Goal: Check status

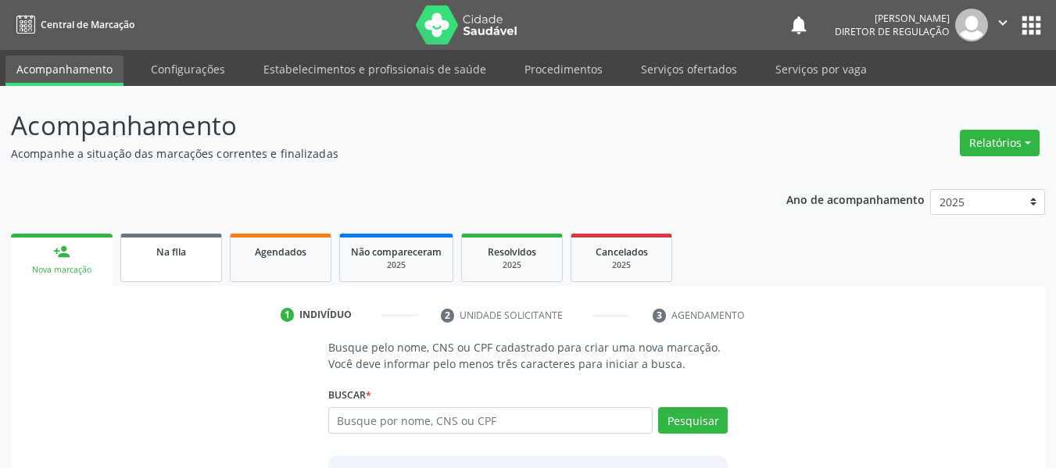
click at [166, 261] on link "Na fila" at bounding box center [171, 258] width 102 height 48
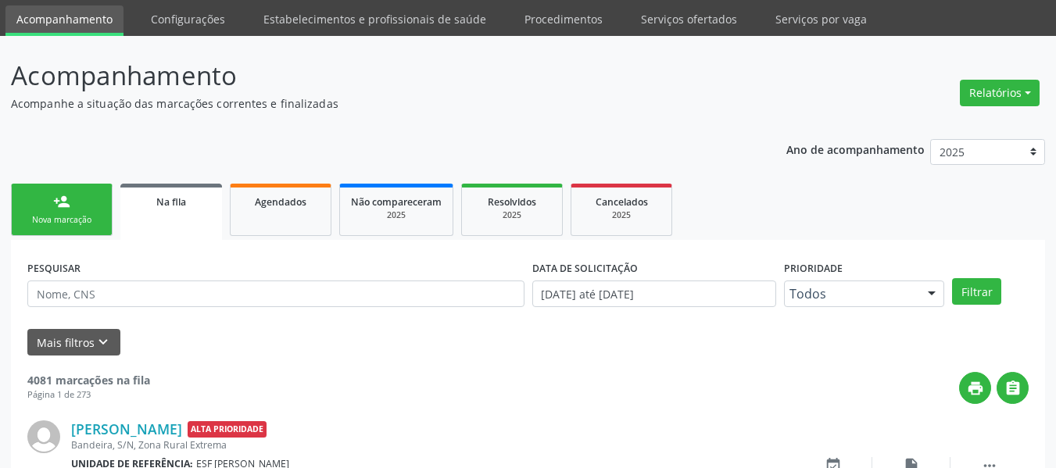
scroll to position [78, 0]
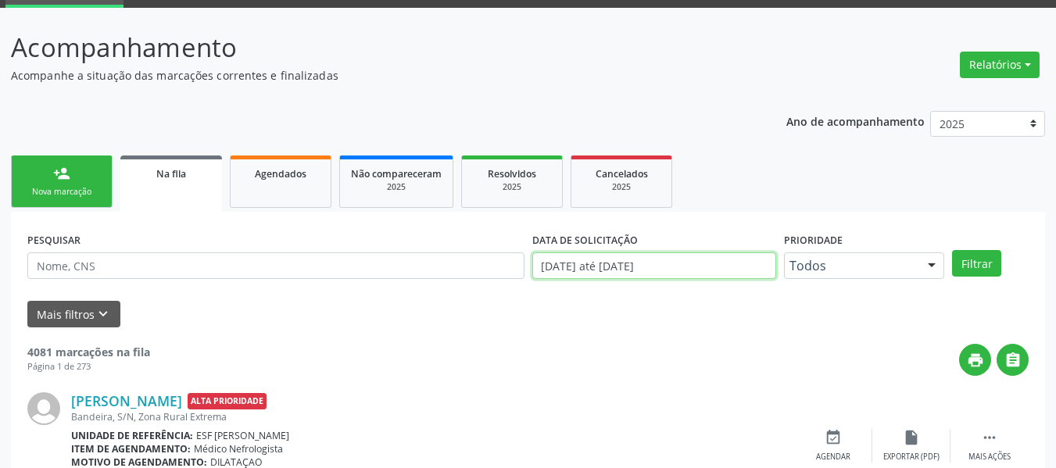
click at [594, 268] on input "[DATE] até [DATE]" at bounding box center [654, 265] width 245 height 27
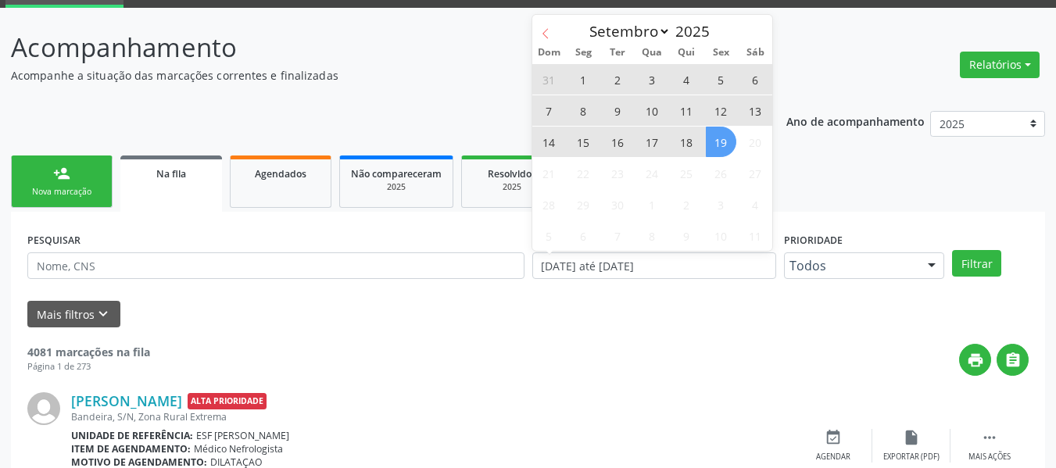
click at [545, 35] on icon at bounding box center [544, 33] width 5 height 10
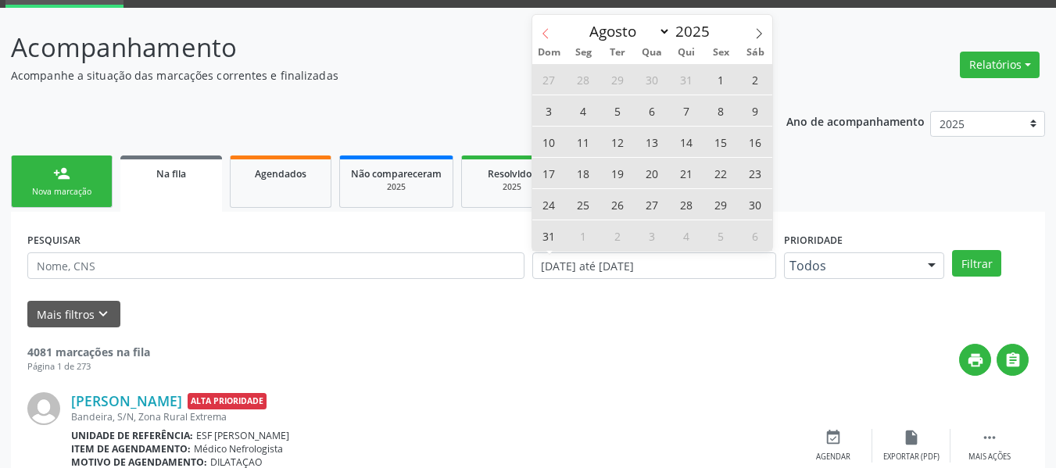
click at [545, 35] on icon at bounding box center [544, 33] width 5 height 10
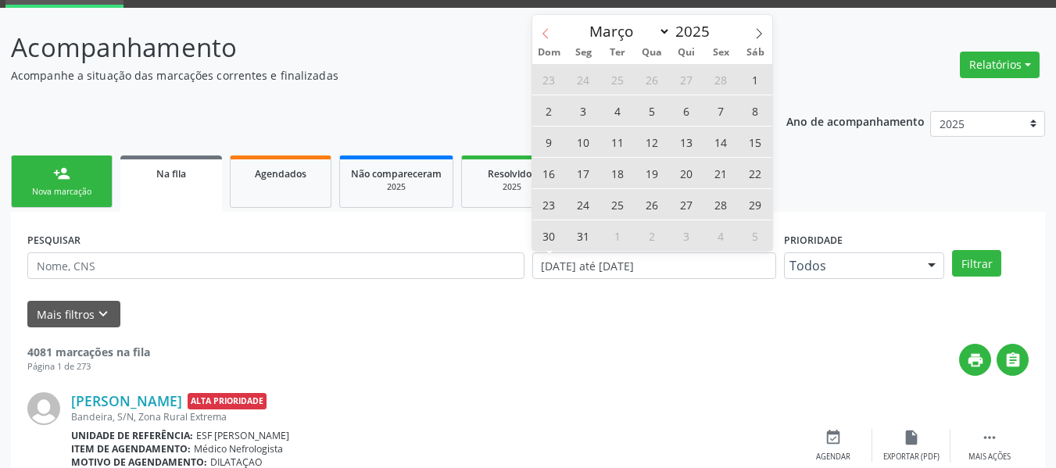
click at [545, 35] on icon at bounding box center [544, 33] width 5 height 10
select select "0"
click at [545, 35] on icon at bounding box center [544, 33] width 5 height 10
type input "2024"
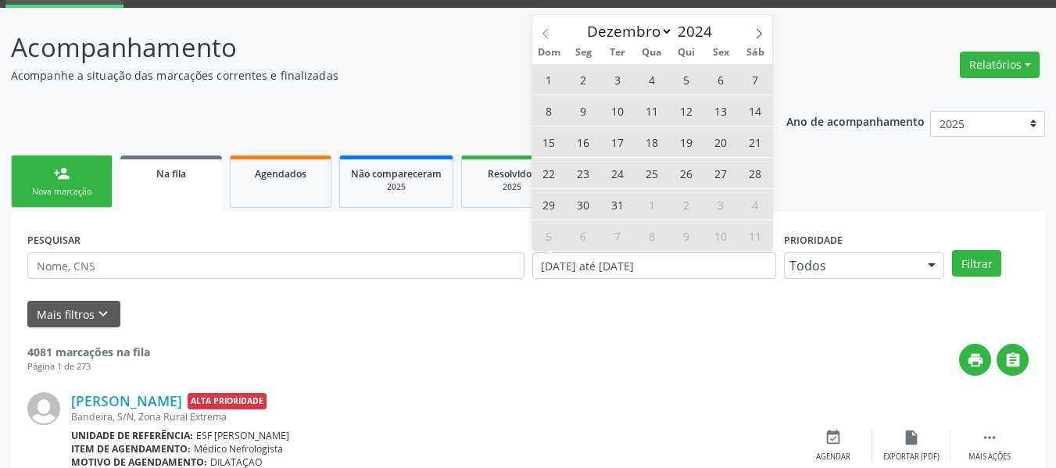
click at [545, 35] on icon at bounding box center [544, 33] width 5 height 10
click at [760, 37] on icon at bounding box center [758, 33] width 11 height 11
select select "11"
click at [760, 34] on icon at bounding box center [758, 33] width 11 height 11
type input "2025"
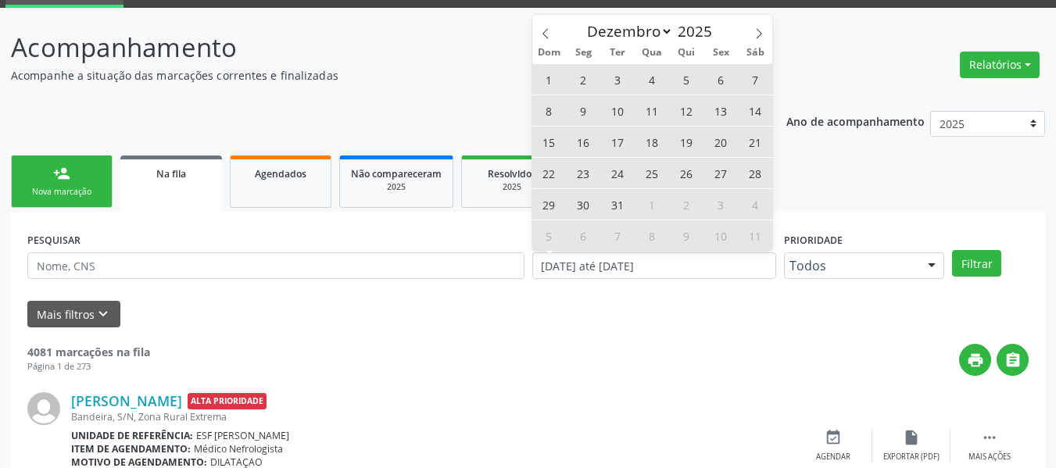
select select "0"
click at [653, 81] on span "1" at bounding box center [652, 79] width 30 height 30
type input "[DATE]"
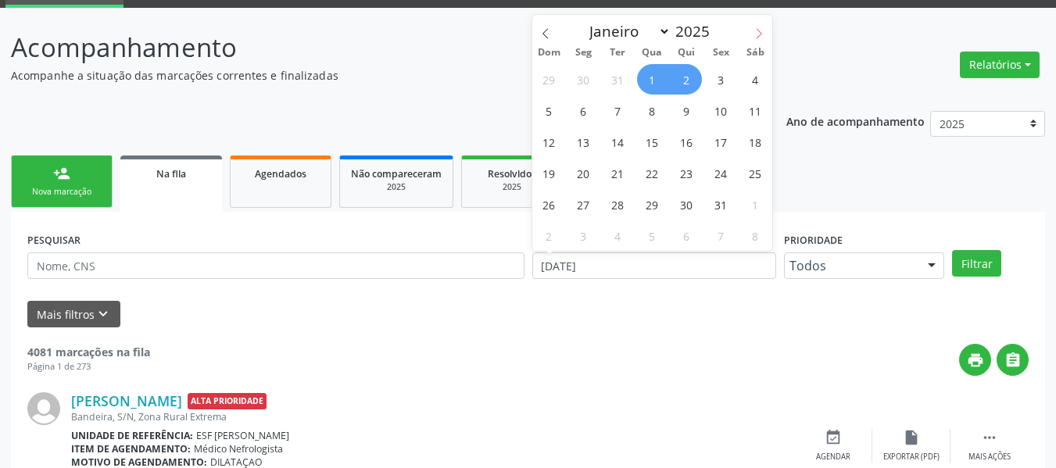
click at [753, 31] on span at bounding box center [759, 28] width 27 height 27
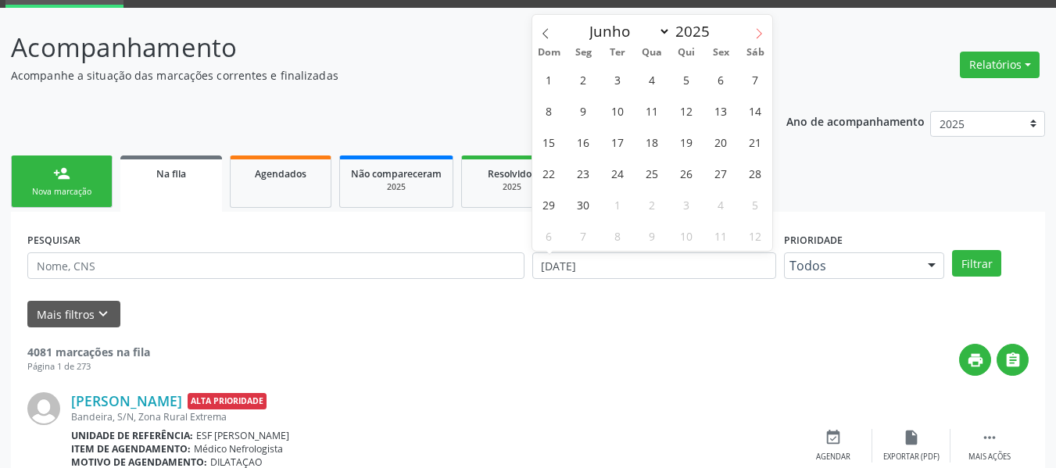
click at [753, 31] on span at bounding box center [759, 28] width 27 height 27
select select "8"
click at [753, 31] on div "Janeiro Fevereiro Março Abril Maio Junho Julho Agosto [DATE]" at bounding box center [652, 28] width 241 height 27
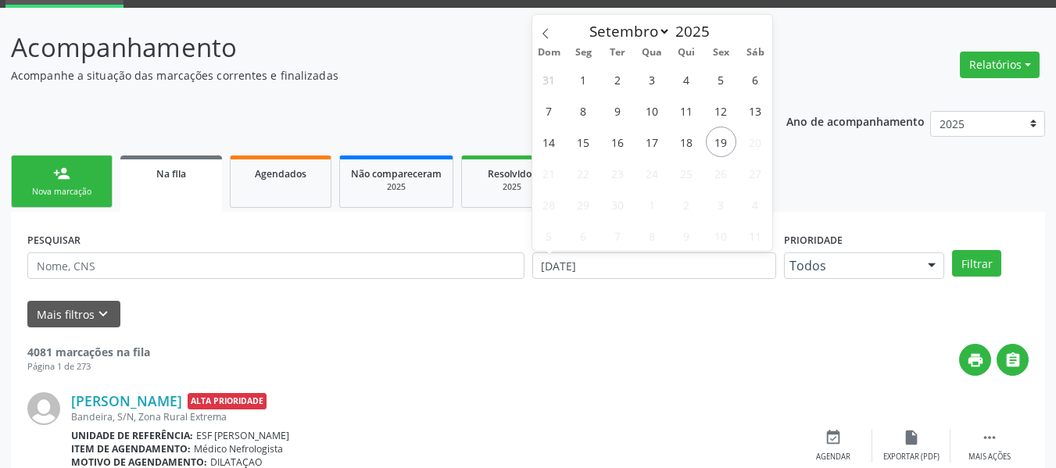
click at [753, 31] on div "Janeiro Fevereiro Março Abril Maio Junho Julho Agosto [DATE]" at bounding box center [652, 28] width 241 height 27
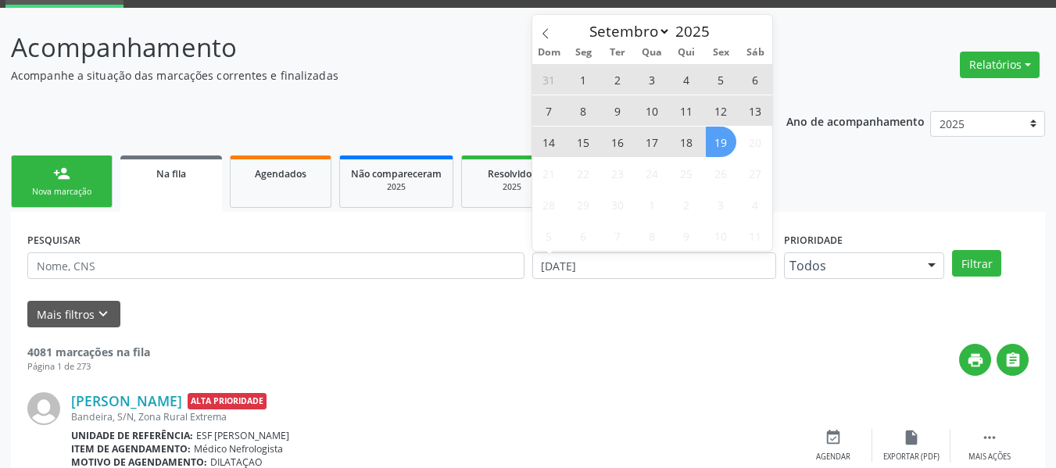
click at [716, 133] on span "19" at bounding box center [721, 142] width 30 height 30
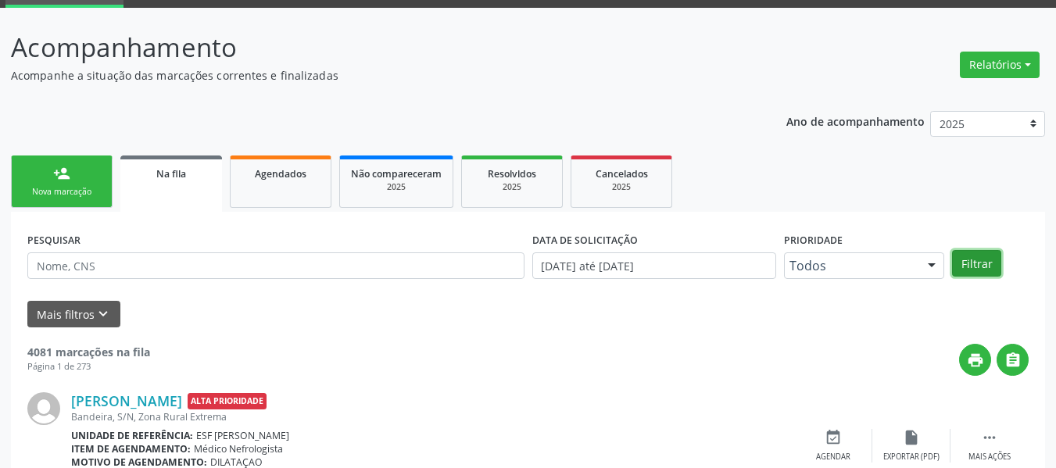
click at [987, 267] on button "Filtrar" at bounding box center [976, 263] width 49 height 27
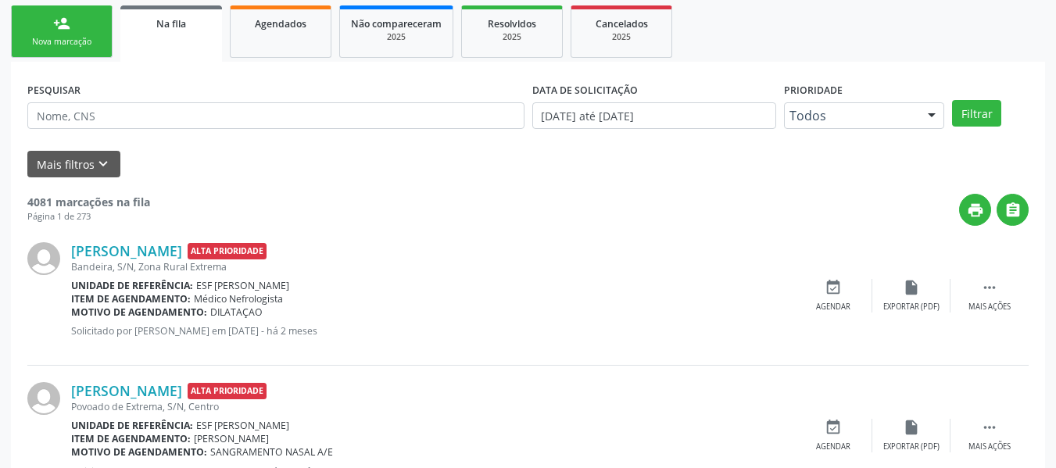
scroll to position [234, 0]
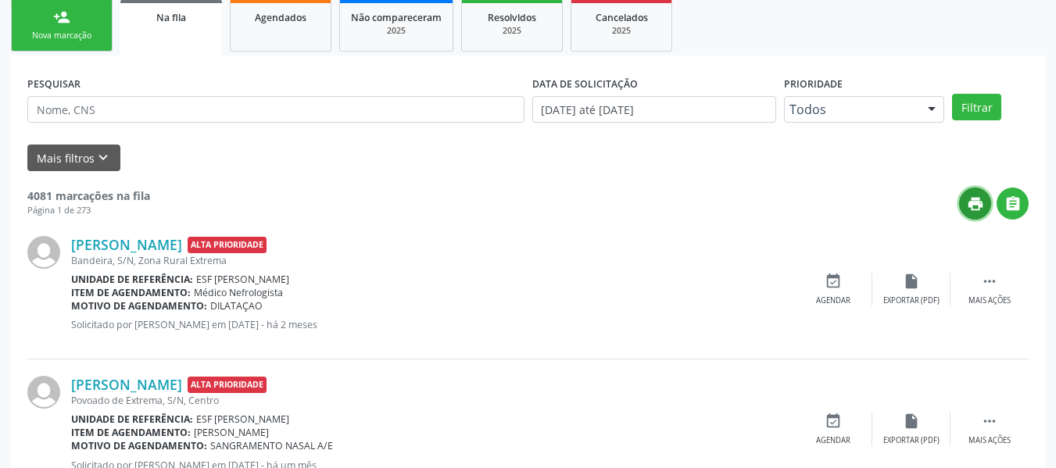
click at [964, 209] on button "print" at bounding box center [975, 204] width 32 height 32
